Goal: Information Seeking & Learning: Learn about a topic

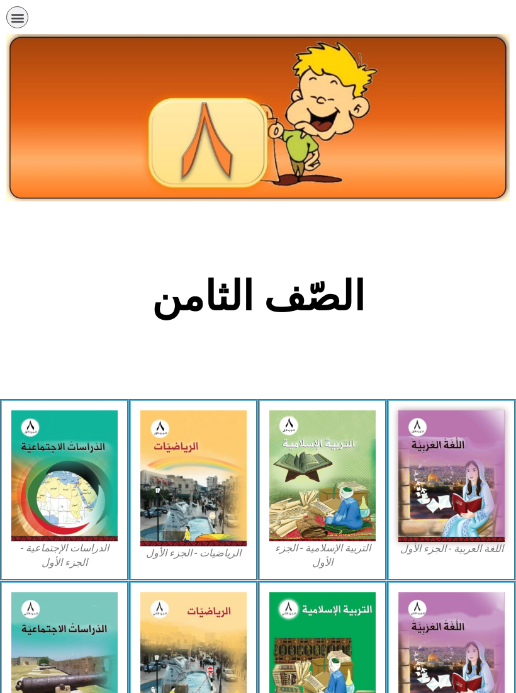
scroll to position [-9, 0]
click at [20, 14] on icon "כפתור פתיחת תפריט" at bounding box center [18, 18] width 14 height 14
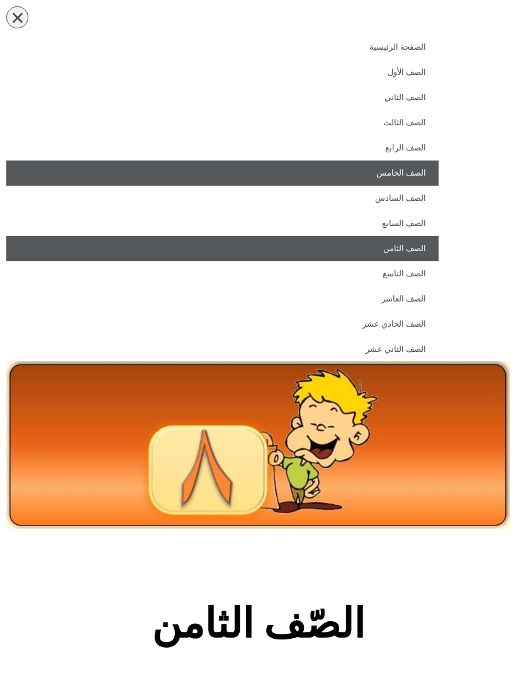
click at [287, 173] on link "الصف الخامس" at bounding box center [222, 173] width 433 height 25
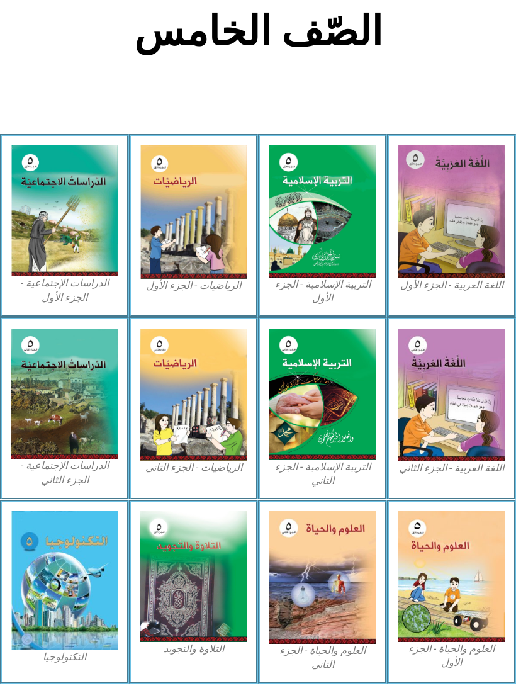
scroll to position [278, 0]
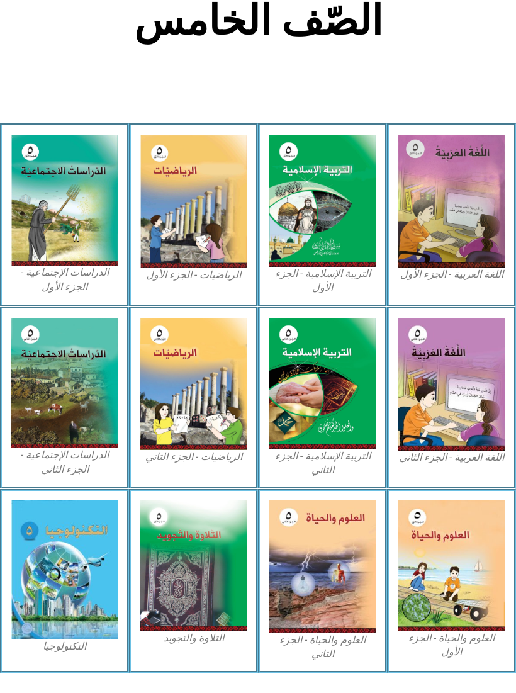
click at [219, 234] on img at bounding box center [193, 202] width 106 height 134
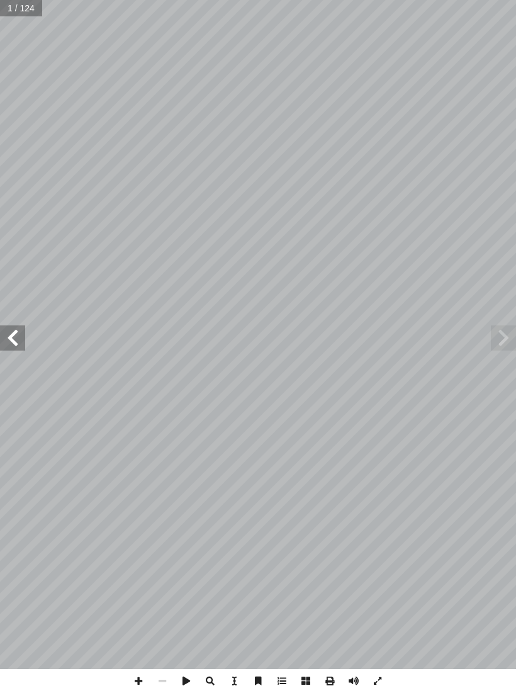
click at [8, 333] on span at bounding box center [12, 338] width 25 height 25
click at [10, 329] on span at bounding box center [12, 338] width 25 height 25
click at [4, 329] on span at bounding box center [12, 338] width 25 height 25
click at [8, 327] on span at bounding box center [12, 338] width 25 height 25
click at [492, 332] on span at bounding box center [503, 338] width 25 height 25
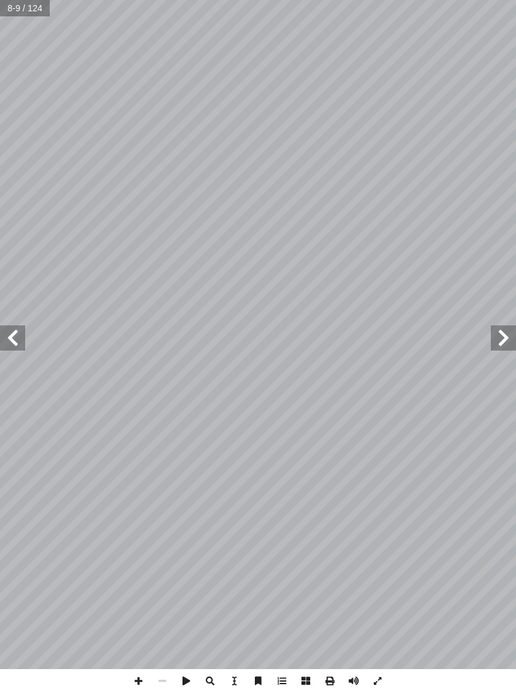
click at [497, 344] on span at bounding box center [503, 338] width 25 height 25
click at [500, 338] on span at bounding box center [503, 338] width 25 height 25
click at [18, 329] on span at bounding box center [12, 338] width 25 height 25
click at [18, 336] on span at bounding box center [12, 338] width 25 height 25
click at [6, 338] on span at bounding box center [12, 338] width 25 height 25
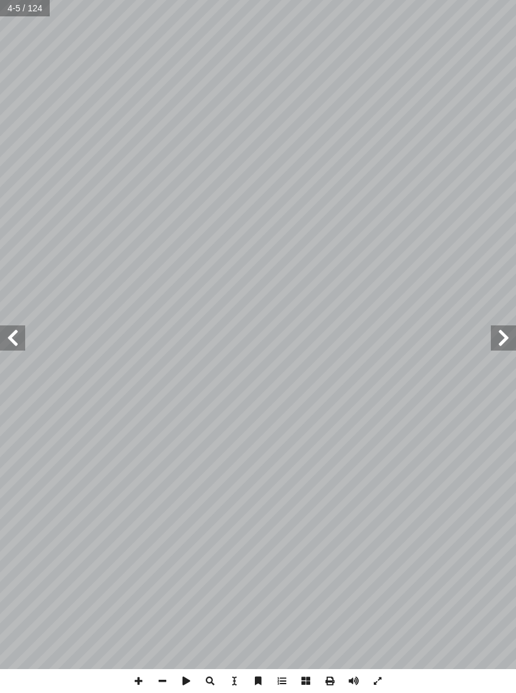
click at [16, 341] on span at bounding box center [12, 338] width 25 height 25
click at [15, 334] on span at bounding box center [12, 338] width 25 height 25
click at [23, 334] on span at bounding box center [12, 338] width 25 height 25
click at [19, 330] on span at bounding box center [12, 338] width 25 height 25
click at [21, 330] on span at bounding box center [12, 338] width 25 height 25
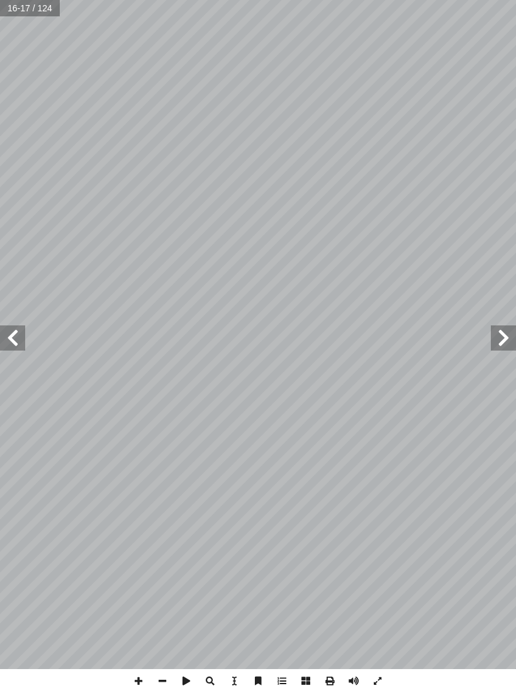
click at [496, 336] on span at bounding box center [503, 338] width 25 height 25
click at [9, 326] on span at bounding box center [12, 338] width 25 height 25
click at [10, 329] on span at bounding box center [12, 338] width 25 height 25
click at [3, 337] on span at bounding box center [12, 338] width 25 height 25
click at [13, 334] on span at bounding box center [12, 338] width 25 height 25
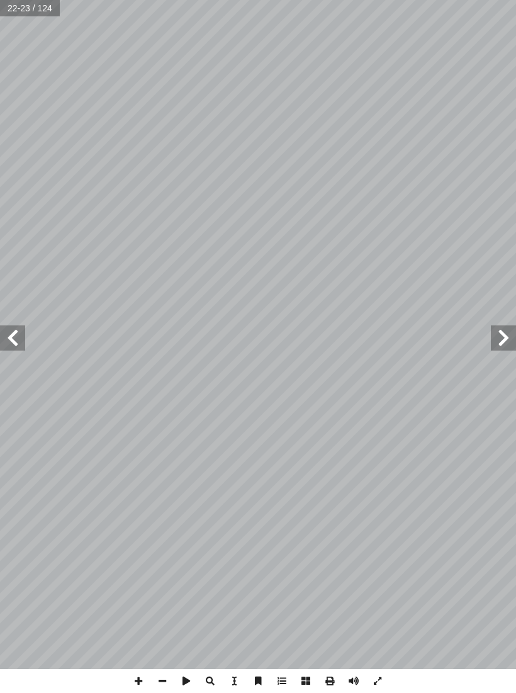
click at [13, 332] on span at bounding box center [12, 338] width 25 height 25
click at [18, 326] on span at bounding box center [12, 338] width 25 height 25
click at [20, 334] on span at bounding box center [12, 338] width 25 height 25
click at [22, 332] on span at bounding box center [12, 338] width 25 height 25
click at [23, 332] on span at bounding box center [12, 338] width 25 height 25
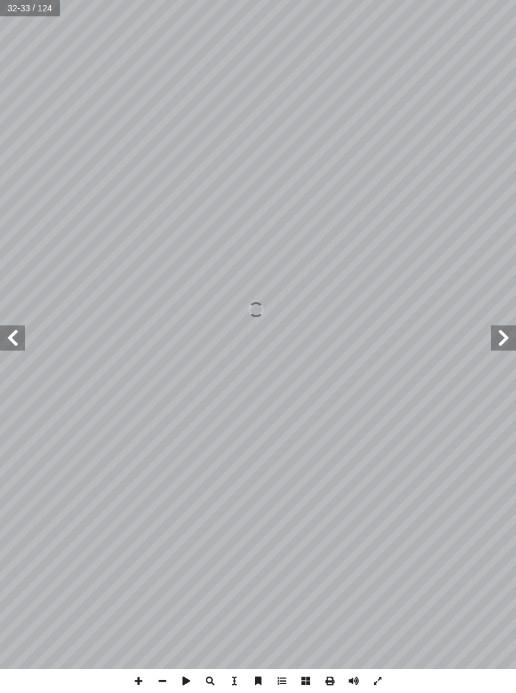
click at [492, 349] on span at bounding box center [503, 338] width 25 height 25
click at [500, 335] on span at bounding box center [503, 338] width 25 height 25
click at [494, 334] on span at bounding box center [503, 338] width 25 height 25
click at [499, 330] on span at bounding box center [503, 338] width 25 height 25
click at [496, 326] on span at bounding box center [503, 338] width 25 height 25
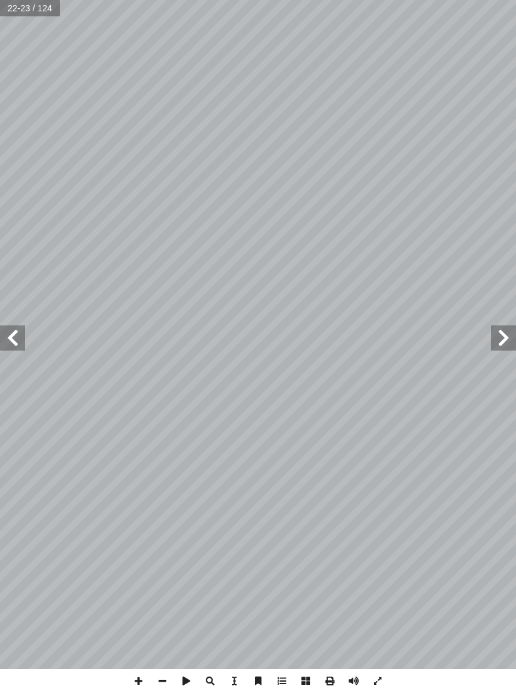
click at [498, 337] on span at bounding box center [503, 338] width 25 height 25
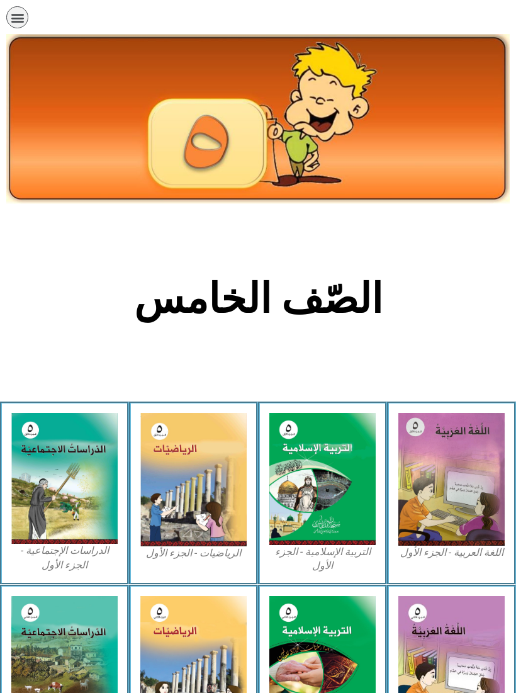
click at [9, 9] on div "תפריט" at bounding box center [17, 17] width 22 height 22
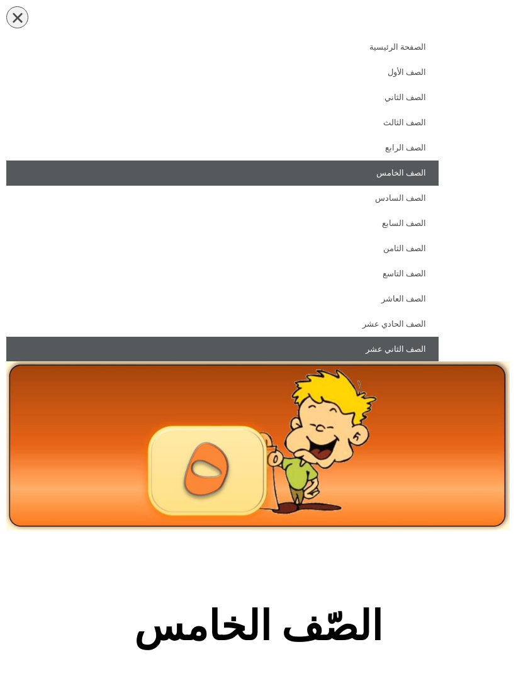
click at [423, 342] on link "الصف الثاني عشر" at bounding box center [222, 349] width 433 height 25
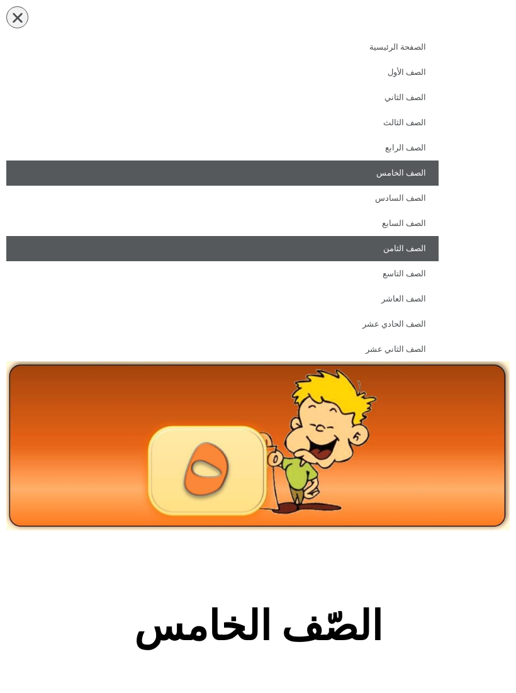
click at [327, 250] on link "الصف الثامن" at bounding box center [222, 248] width 433 height 25
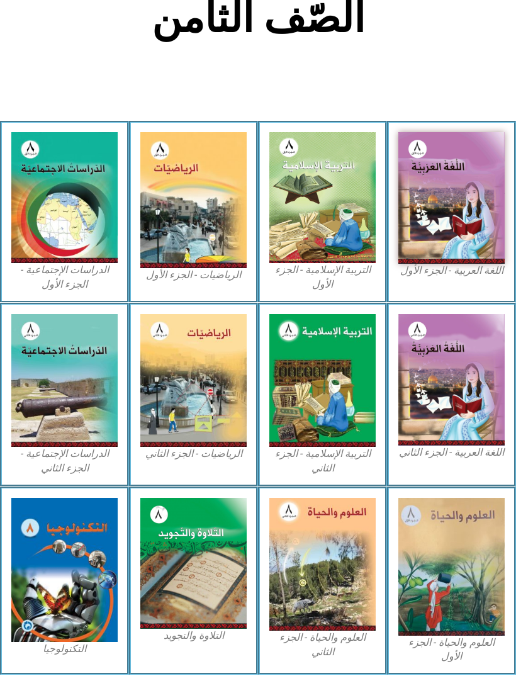
scroll to position [277, 0]
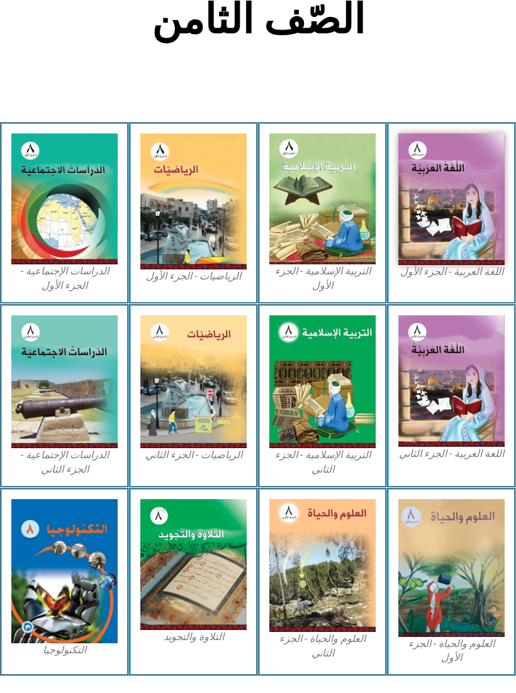
click at [351, 244] on img at bounding box center [323, 198] width 106 height 131
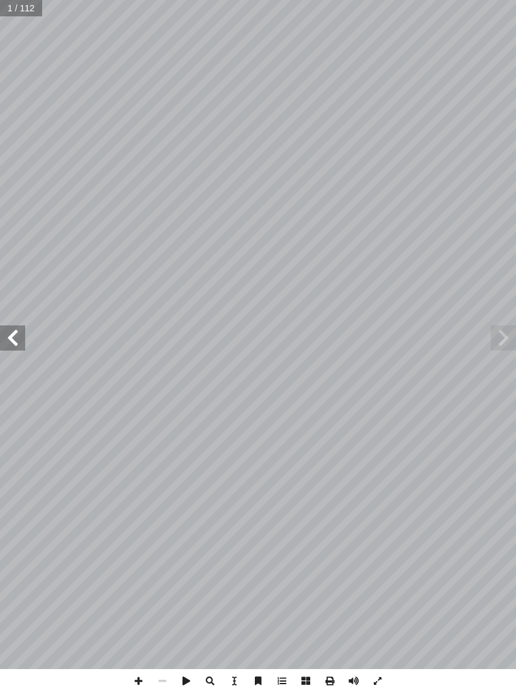
click at [12, 336] on span at bounding box center [12, 338] width 25 height 25
click at [23, 326] on span at bounding box center [12, 338] width 25 height 25
click at [3, 328] on span at bounding box center [12, 338] width 25 height 25
click at [7, 329] on span at bounding box center [12, 338] width 25 height 25
click at [14, 336] on span at bounding box center [12, 338] width 25 height 25
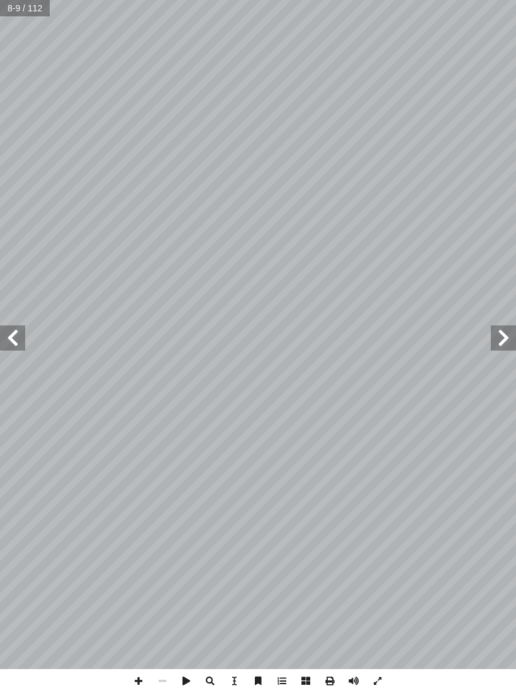
click at [0, 348] on span at bounding box center [12, 338] width 25 height 25
click at [13, 335] on span at bounding box center [12, 338] width 25 height 25
